Goal: Task Accomplishment & Management: Use online tool/utility

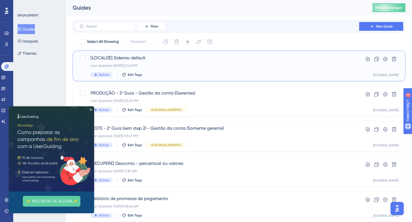
click at [134, 59] on span "[LOCALIZE] Sidenav default" at bounding box center [216, 58] width 253 height 7
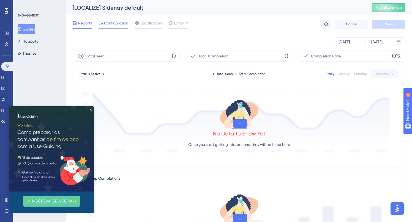
click at [111, 22] on span "Configuration" at bounding box center [116, 23] width 24 height 7
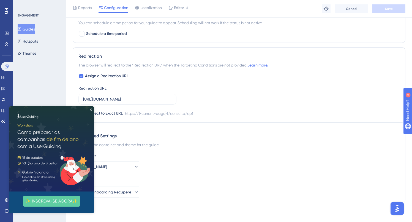
scroll to position [421, 0]
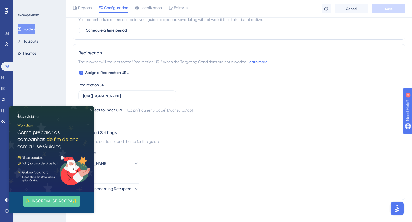
click at [91, 109] on icon "Close Preview" at bounding box center [91, 110] width 2 height 2
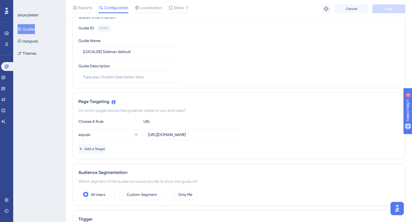
scroll to position [0, 0]
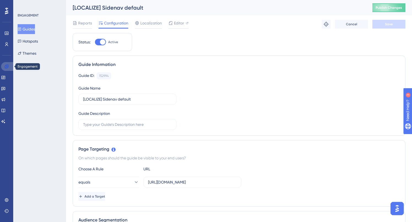
click at [8, 67] on icon at bounding box center [6, 66] width 4 height 4
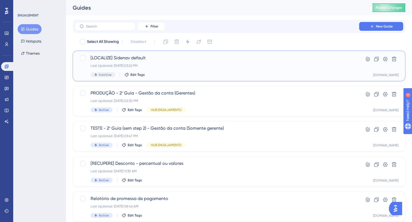
click at [128, 59] on span "[LOCALIZE] Sidenav default" at bounding box center [216, 58] width 253 height 7
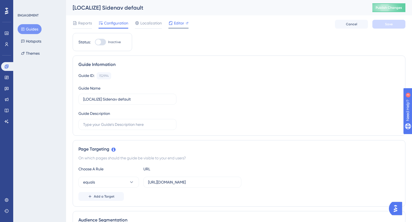
click at [178, 23] on span "Editor" at bounding box center [179, 23] width 10 height 7
click at [4, 66] on icon at bounding box center [6, 66] width 4 height 4
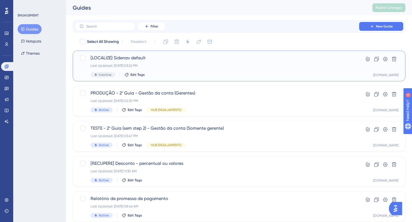
click at [135, 59] on span "[LOCALIZE] Sidenav default" at bounding box center [216, 58] width 253 height 7
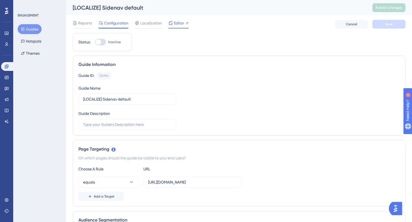
click at [175, 20] on span "Editor" at bounding box center [179, 23] width 10 height 7
click at [7, 68] on icon at bounding box center [6, 66] width 4 height 4
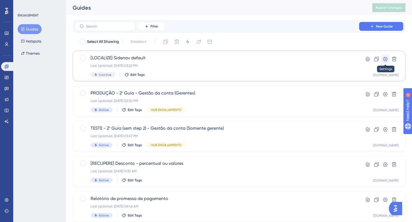
click at [385, 58] on icon at bounding box center [385, 59] width 6 height 6
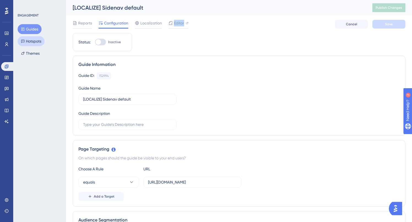
click at [40, 43] on button "Hotspots" at bounding box center [31, 41] width 27 height 10
click at [187, 22] on icon at bounding box center [187, 23] width 2 height 2
click at [34, 30] on button "Guides" at bounding box center [30, 29] width 24 height 10
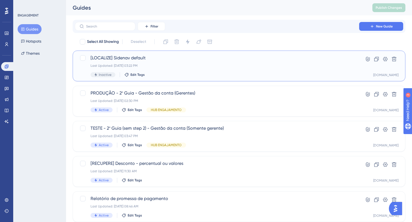
click at [130, 58] on span "[LOCALIZE] Sidenav default" at bounding box center [216, 58] width 253 height 7
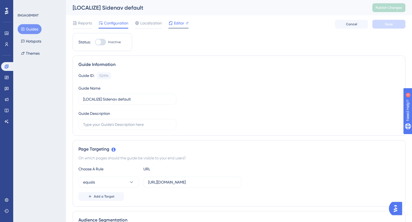
click at [174, 24] on span "Editor" at bounding box center [179, 23] width 10 height 7
click at [7, 67] on icon at bounding box center [7, 67] width 4 height 4
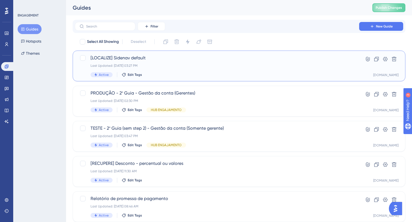
click at [134, 59] on span "[LOCALIZE] Sidenav default" at bounding box center [216, 58] width 253 height 7
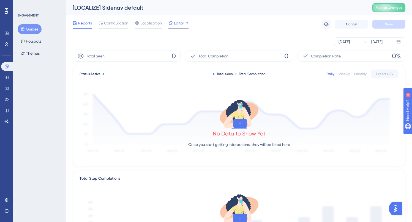
click at [177, 23] on span "Editor" at bounding box center [179, 23] width 10 height 7
click at [6, 67] on icon at bounding box center [7, 67] width 4 height 4
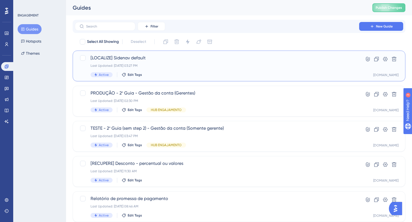
click at [144, 60] on span "[LOCALIZE] Sidenav default" at bounding box center [216, 58] width 253 height 7
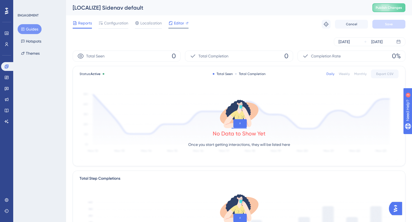
click at [177, 23] on span "Editor" at bounding box center [179, 23] width 10 height 7
click at [394, 7] on span "Publish Changes" at bounding box center [388, 8] width 26 height 4
click at [176, 24] on span "Editor" at bounding box center [179, 23] width 10 height 7
click at [180, 23] on span "Editor" at bounding box center [179, 23] width 10 height 7
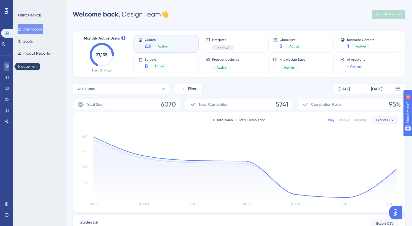
click at [8, 65] on icon at bounding box center [7, 67] width 4 height 4
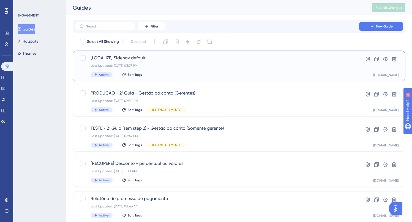
click at [142, 59] on span "[LOCALIZE] Sidenav default" at bounding box center [216, 58] width 253 height 7
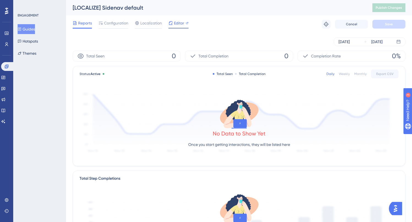
click at [178, 23] on span "Editor" at bounding box center [179, 23] width 10 height 7
click at [388, 9] on span "Publish Changes" at bounding box center [388, 8] width 26 height 4
click at [5, 67] on icon at bounding box center [7, 67] width 4 height 4
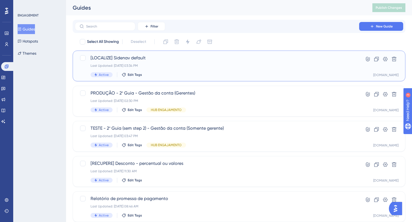
click at [133, 57] on span "[LOCALIZE] Sidenav default" at bounding box center [216, 58] width 253 height 7
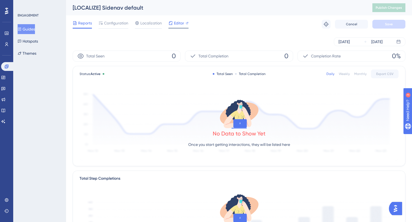
click at [177, 23] on span "Editor" at bounding box center [179, 23] width 10 height 7
click at [111, 23] on span "Configuration" at bounding box center [116, 23] width 24 height 7
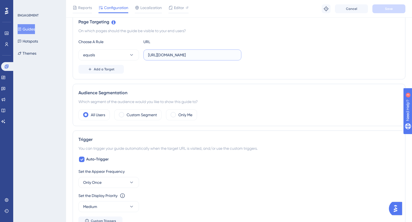
scroll to position [0, 12]
drag, startPoint x: 219, startPoint y: 55, endPoint x: 246, endPoint y: 55, distance: 27.0
click at [249, 55] on div "equals https://localhost.assertivasolucoes.com.br/consulta/cpf" at bounding box center [238, 55] width 321 height 11
click at [209, 56] on input "https://localhost.assertivasolucoes.com.br/consulta/cpf" at bounding box center [192, 55] width 89 height 6
click at [215, 54] on input "https://localhost.assertivasolucoes.com.br/consulta/cpf" at bounding box center [192, 55] width 89 height 6
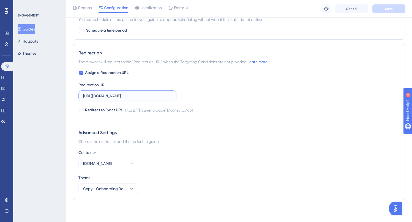
drag, startPoint x: 104, startPoint y: 97, endPoint x: 190, endPoint y: 95, distance: 86.4
click at [190, 95] on div "Assign a Redirection URL Redirection URL https://localhost.assertivasolucoes.co…" at bounding box center [238, 92] width 321 height 44
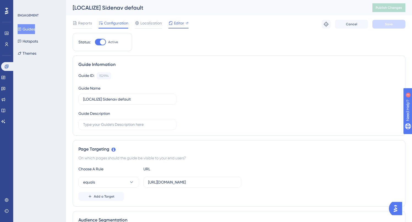
scroll to position [0, 0]
click at [177, 24] on span "Editor" at bounding box center [179, 23] width 10 height 7
click at [7, 66] on icon at bounding box center [6, 66] width 4 height 4
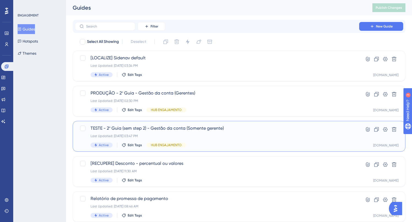
click at [148, 128] on span "TESTE - 2º Guia (sem step 2) - Gestão da conta (Somente gerente)" at bounding box center [216, 128] width 253 height 7
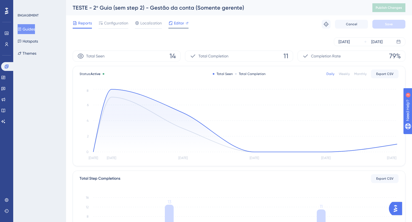
click at [174, 23] on span "Editor" at bounding box center [179, 23] width 10 height 7
click at [4, 66] on link at bounding box center [7, 66] width 13 height 9
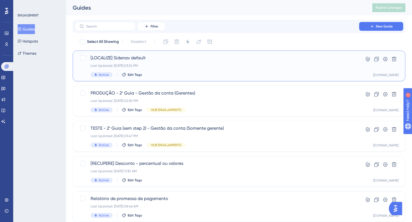
click at [123, 59] on span "[LOCALIZE] Sidenav default" at bounding box center [216, 58] width 253 height 7
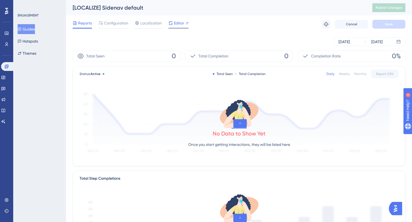
click at [177, 23] on span "Editor" at bounding box center [179, 23] width 10 height 7
click at [180, 24] on span "Editor" at bounding box center [179, 23] width 10 height 7
click at [175, 25] on span "Editor" at bounding box center [179, 23] width 10 height 7
click at [174, 24] on span "Editor" at bounding box center [179, 23] width 10 height 7
